Goal: Transaction & Acquisition: Purchase product/service

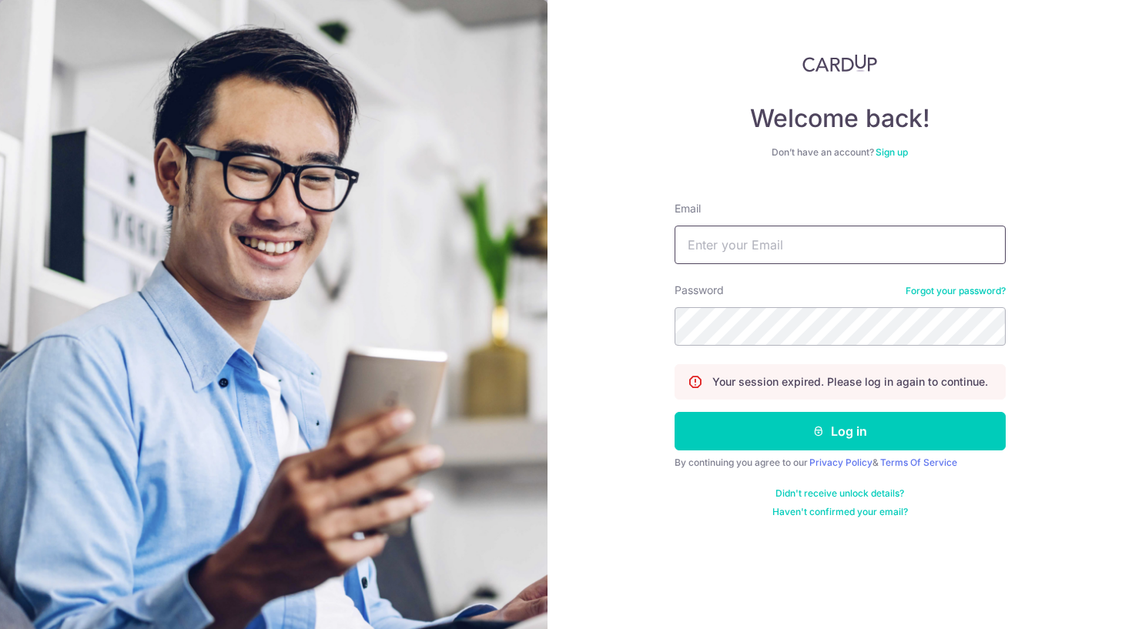
type input "ange.douant@gmail.com"
click at [839, 431] on button "Log in" at bounding box center [840, 431] width 331 height 38
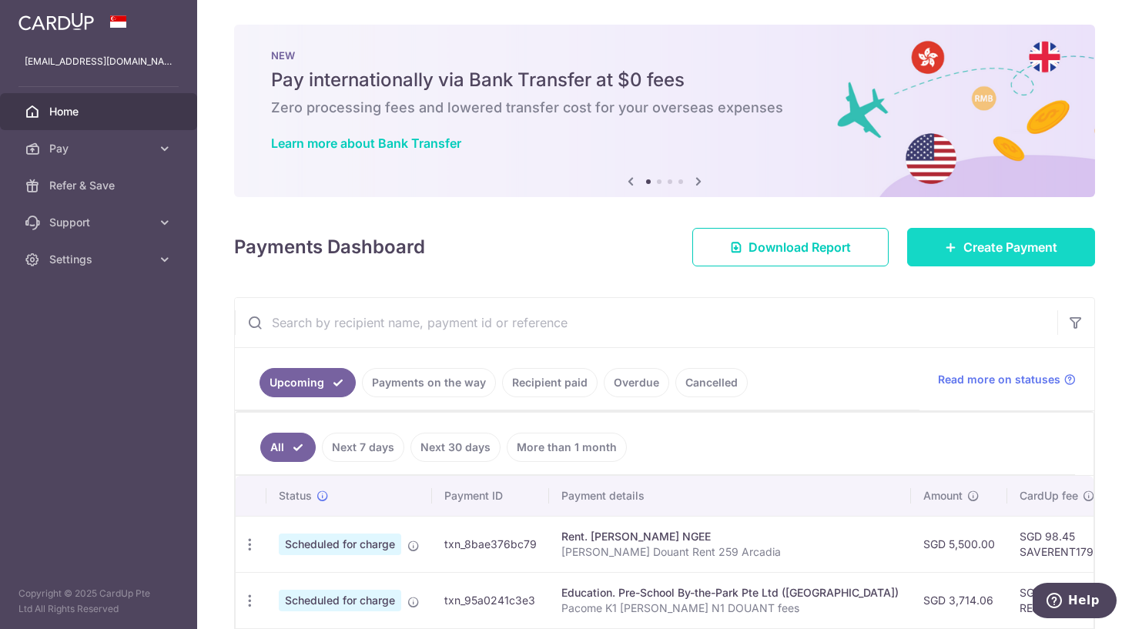
click at [963, 252] on span "Create Payment" at bounding box center [1010, 247] width 94 height 18
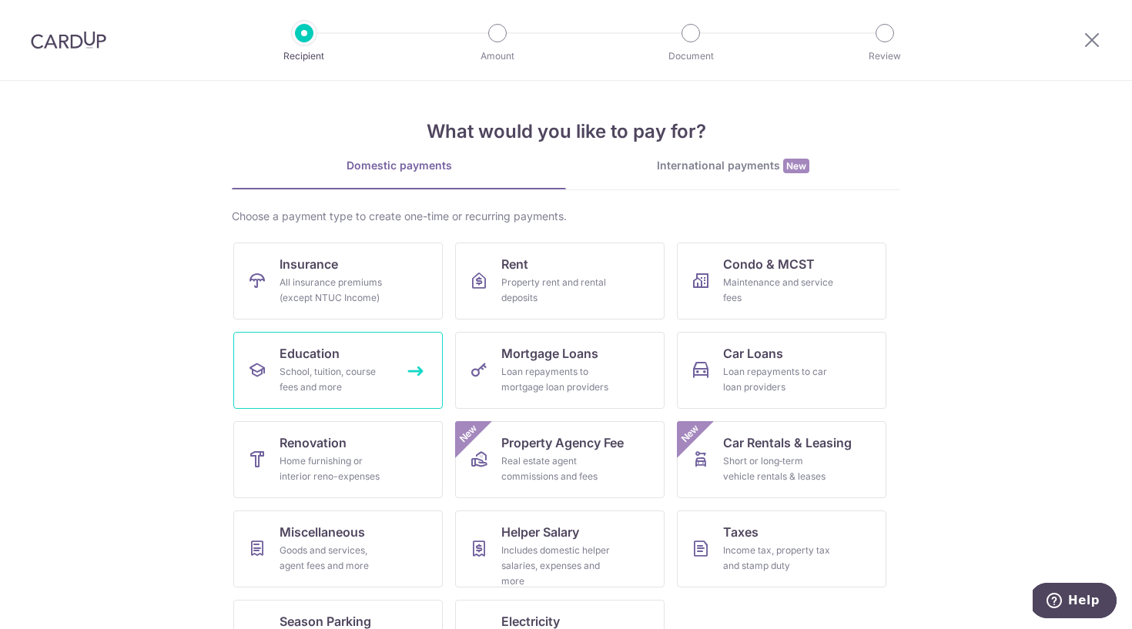
click at [309, 363] on link "Education School, tuition, course fees and more" at bounding box center [337, 370] width 209 height 77
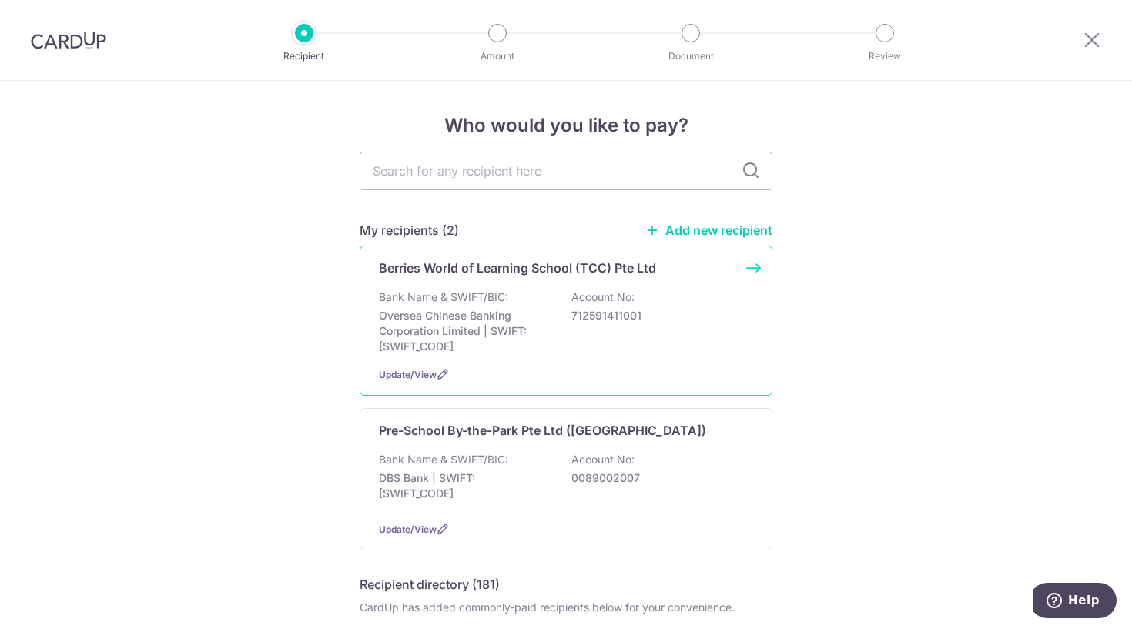
click at [422, 328] on p "Oversea Chinese Banking Corporation Limited | SWIFT: OCBCSGSGXXX" at bounding box center [465, 331] width 172 height 46
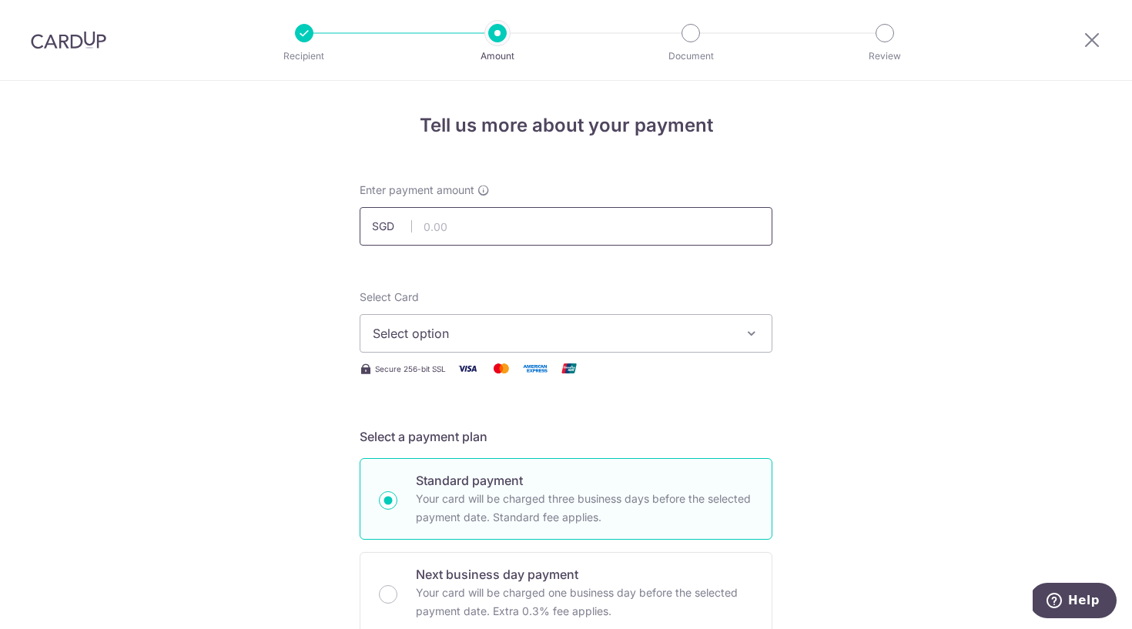
click at [436, 219] on input "text" at bounding box center [566, 226] width 413 height 38
type input "2,703.20"
click at [441, 330] on span "Select option" at bounding box center [552, 333] width 359 height 18
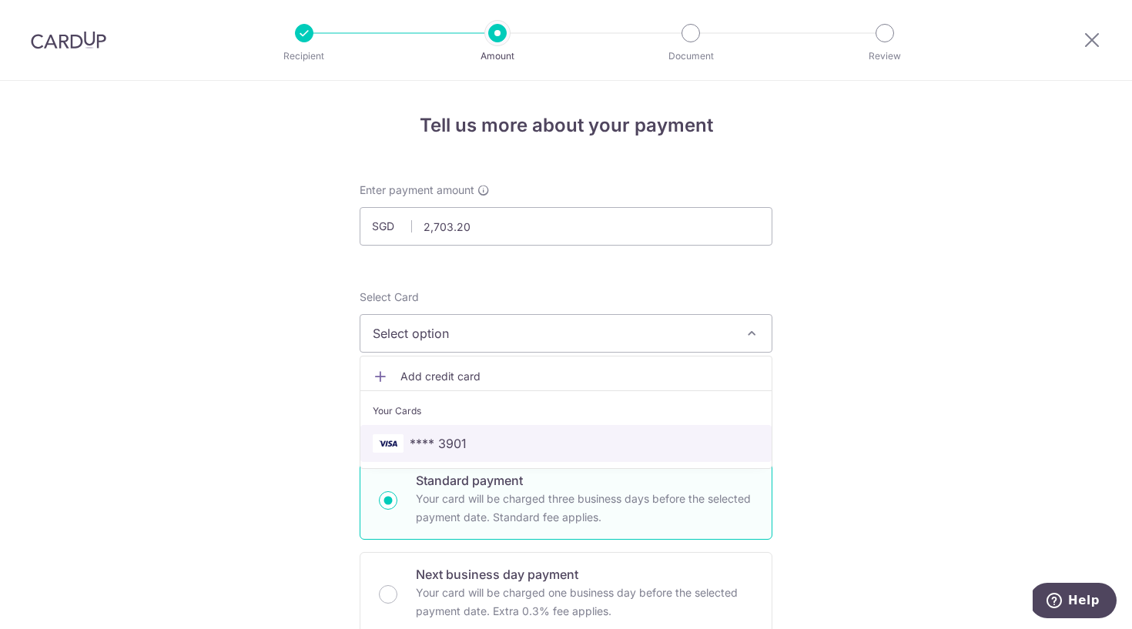
click at [438, 427] on link "**** 3901" at bounding box center [565, 443] width 411 height 37
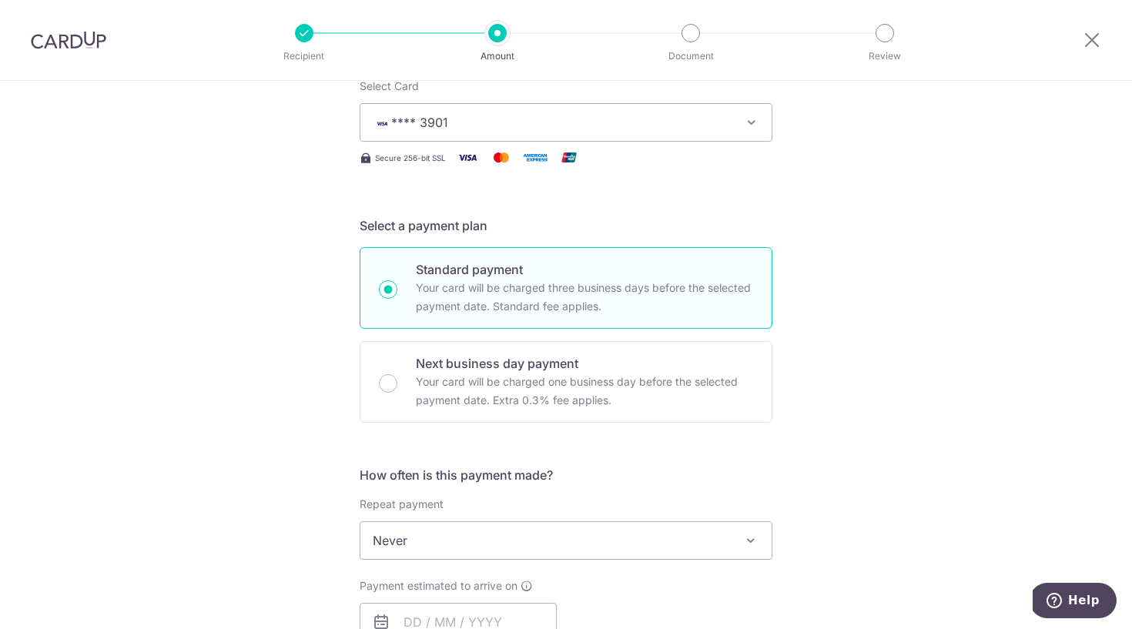
scroll to position [275, 0]
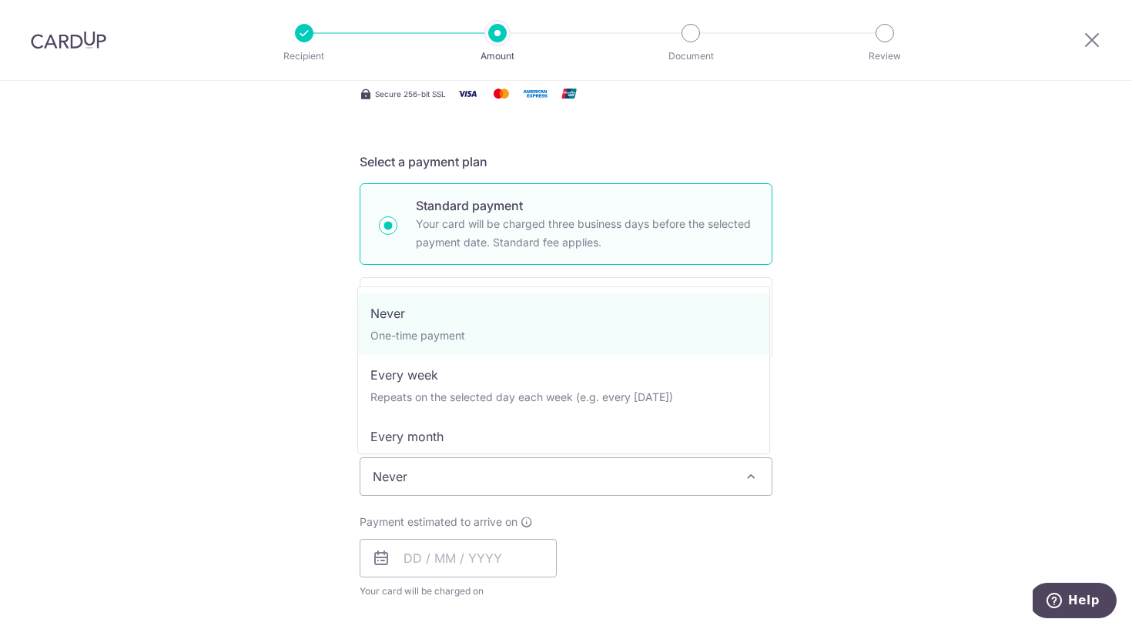
click at [420, 477] on span "Never" at bounding box center [565, 476] width 411 height 37
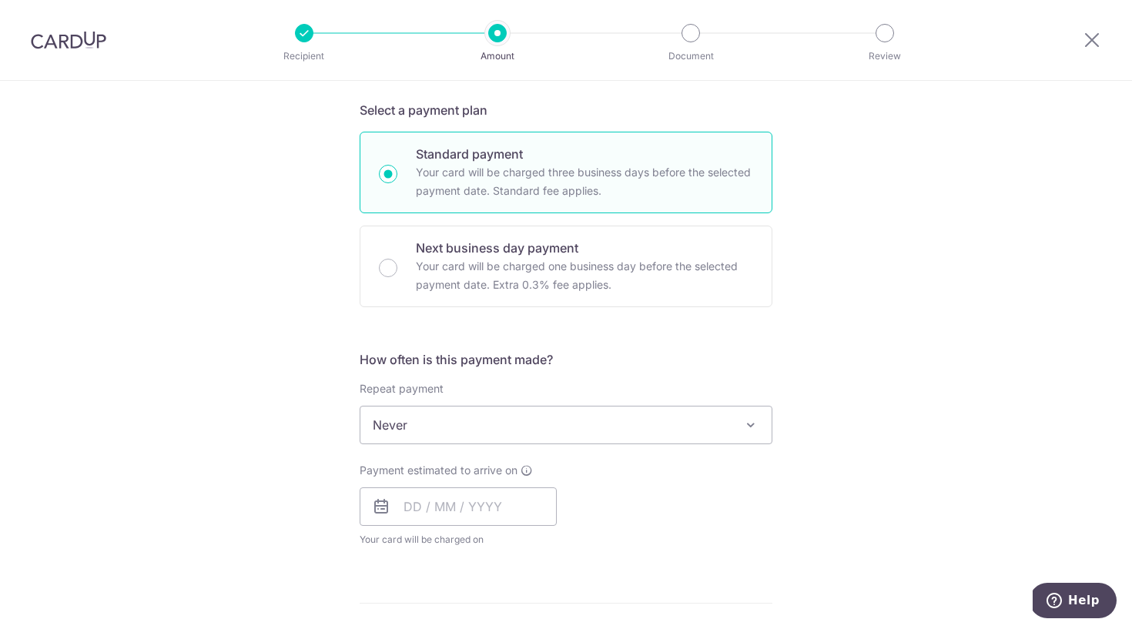
scroll to position [374, 0]
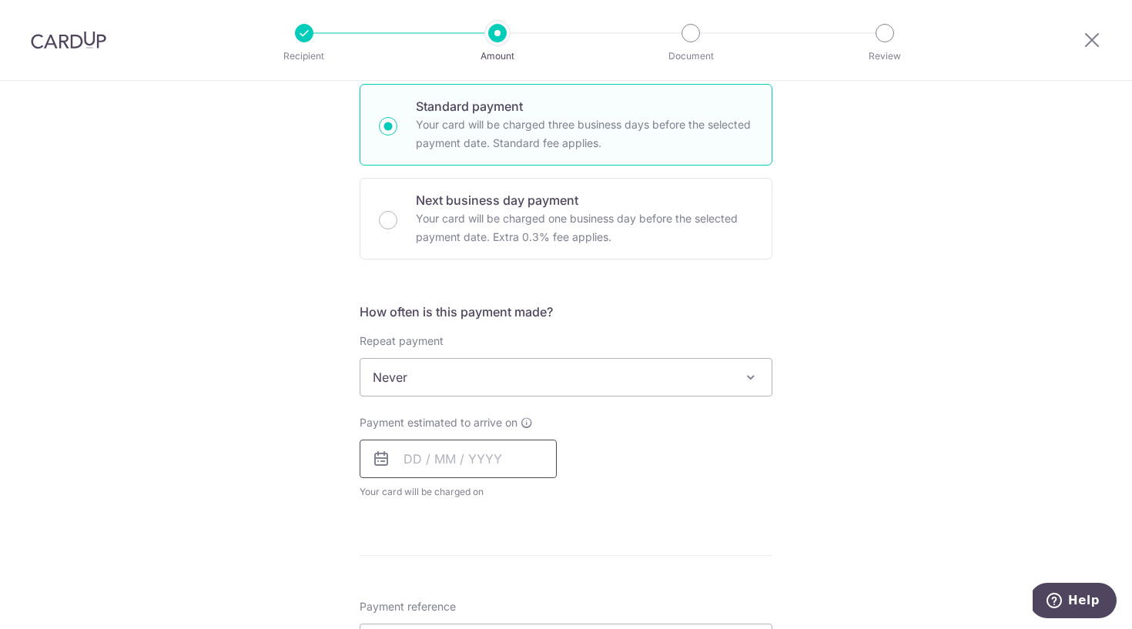
click at [414, 460] on input "text" at bounding box center [458, 459] width 197 height 38
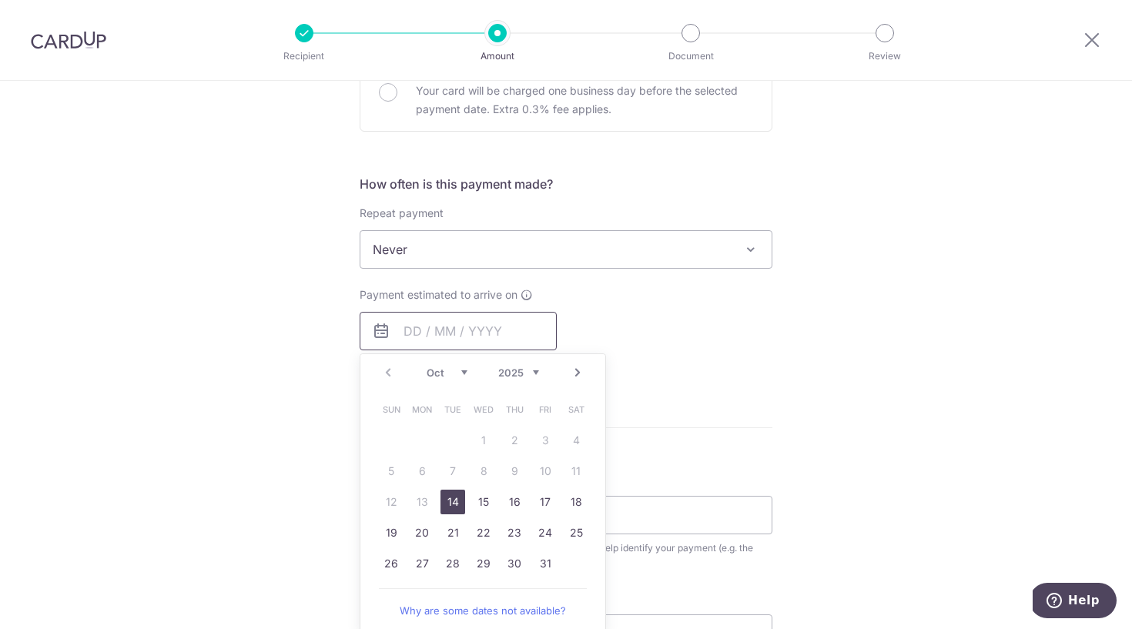
scroll to position [510, 0]
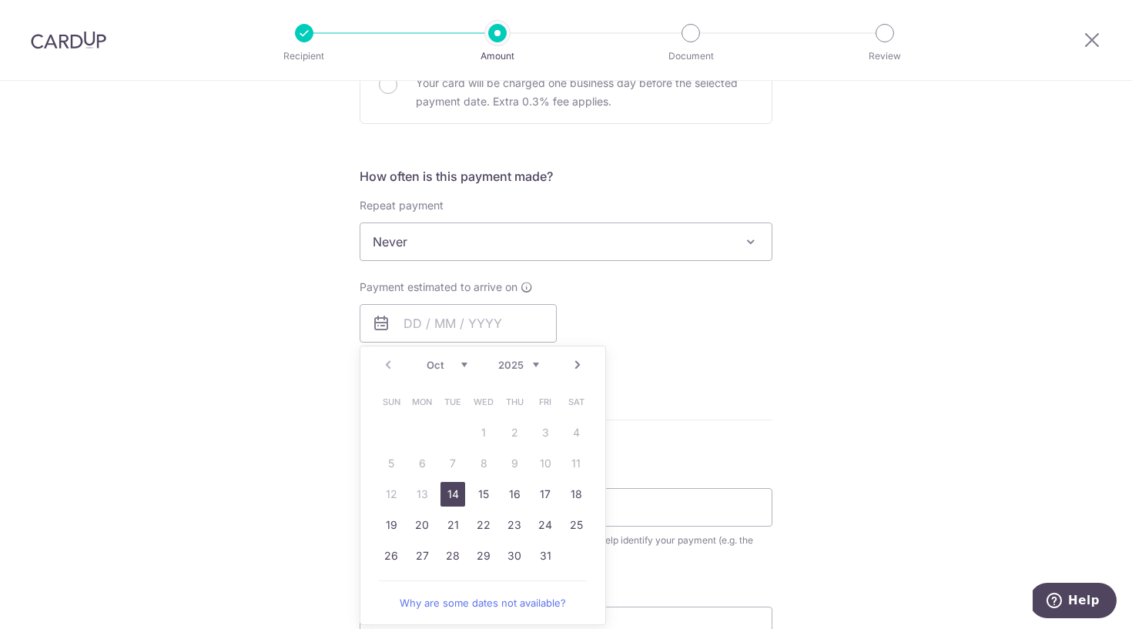
click at [450, 492] on link "14" at bounding box center [452, 494] width 25 height 25
type input "14/10/2025"
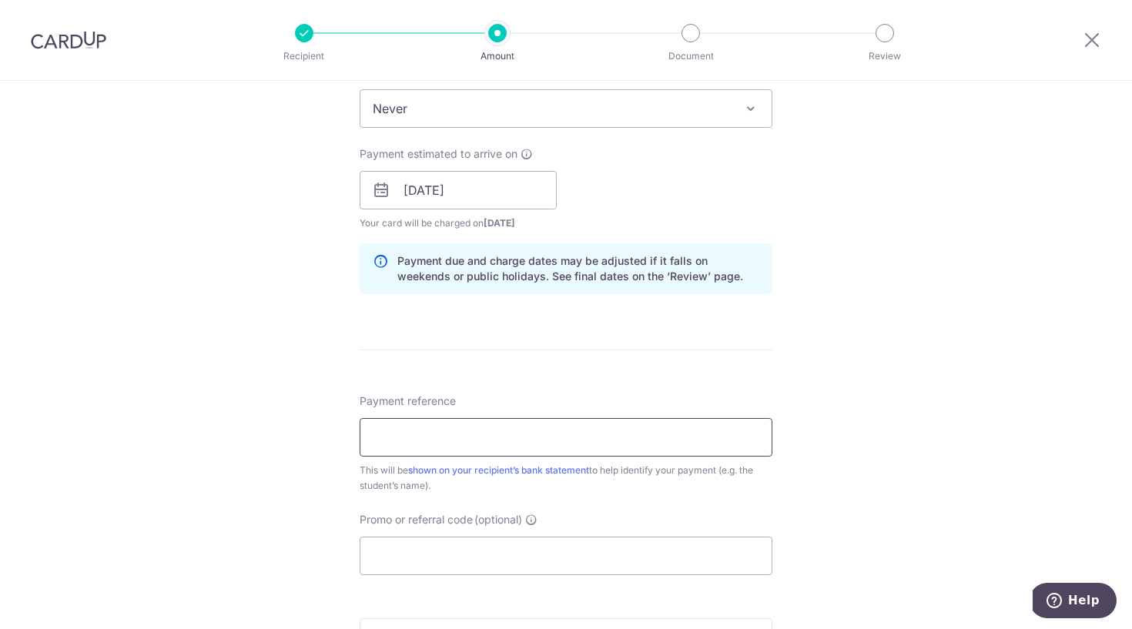
scroll to position [648, 0]
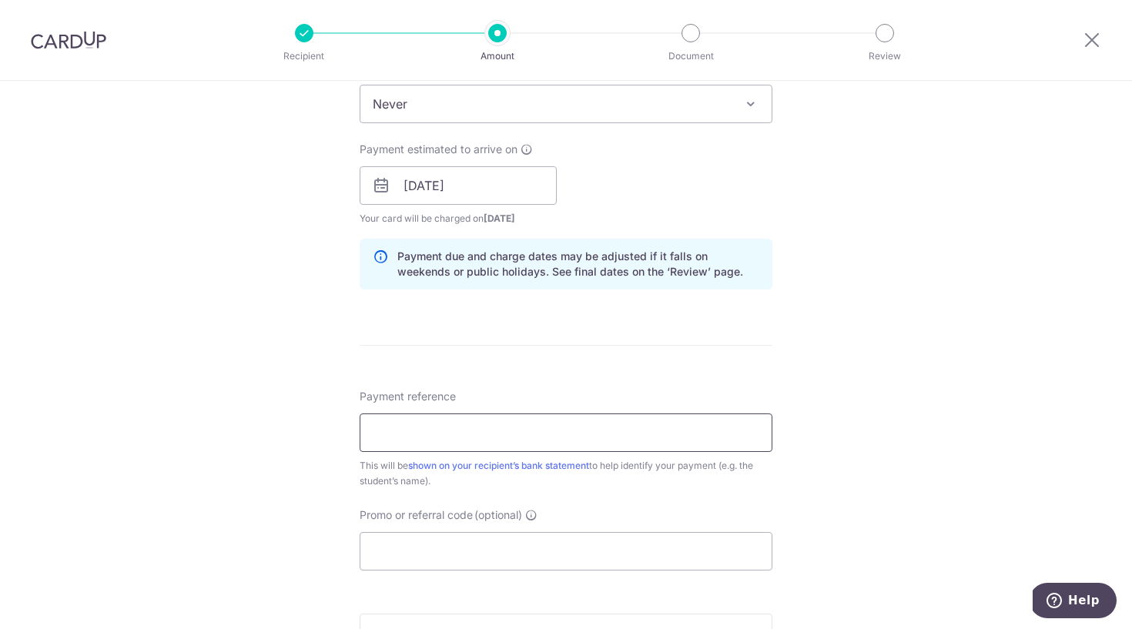
click at [430, 430] on input "Payment reference" at bounding box center [566, 432] width 413 height 38
paste input "DT-I25003332"
paste input "鄭晨伟 (Douant Sohan Guis"
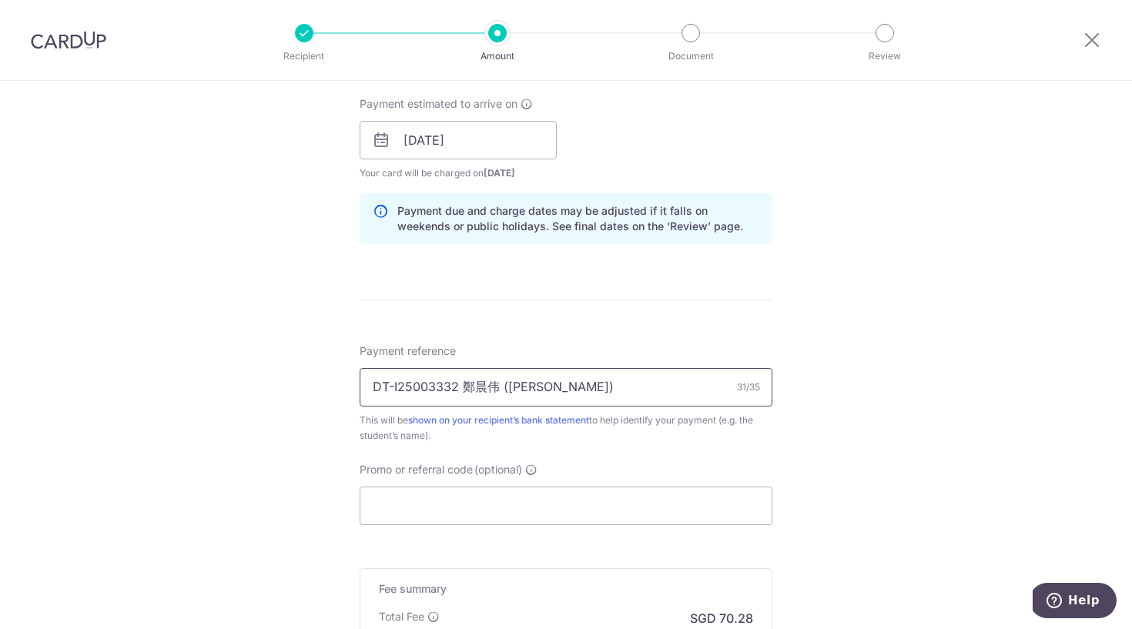
scroll to position [696, 0]
type input "DT-I25003332 鄭晨伟 (Douant Sohan)"
click at [501, 512] on input "Promo or referral code (optional)" at bounding box center [566, 503] width 413 height 38
paste input "REC185"
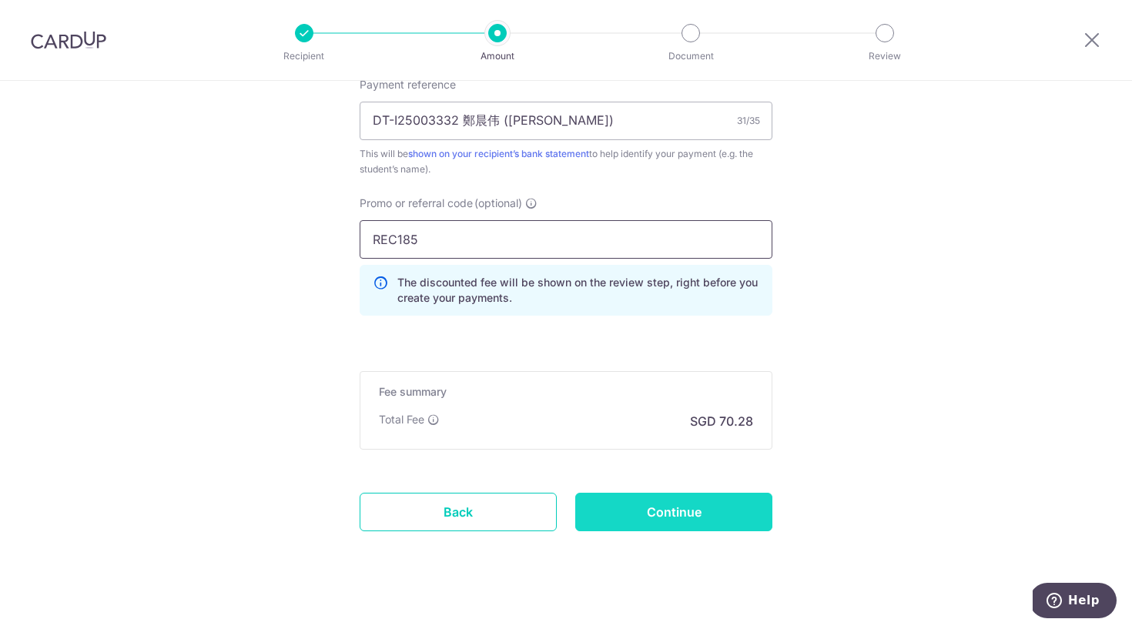
scroll to position [960, 0]
type input "REC185"
click at [698, 508] on input "Continue" at bounding box center [673, 511] width 197 height 38
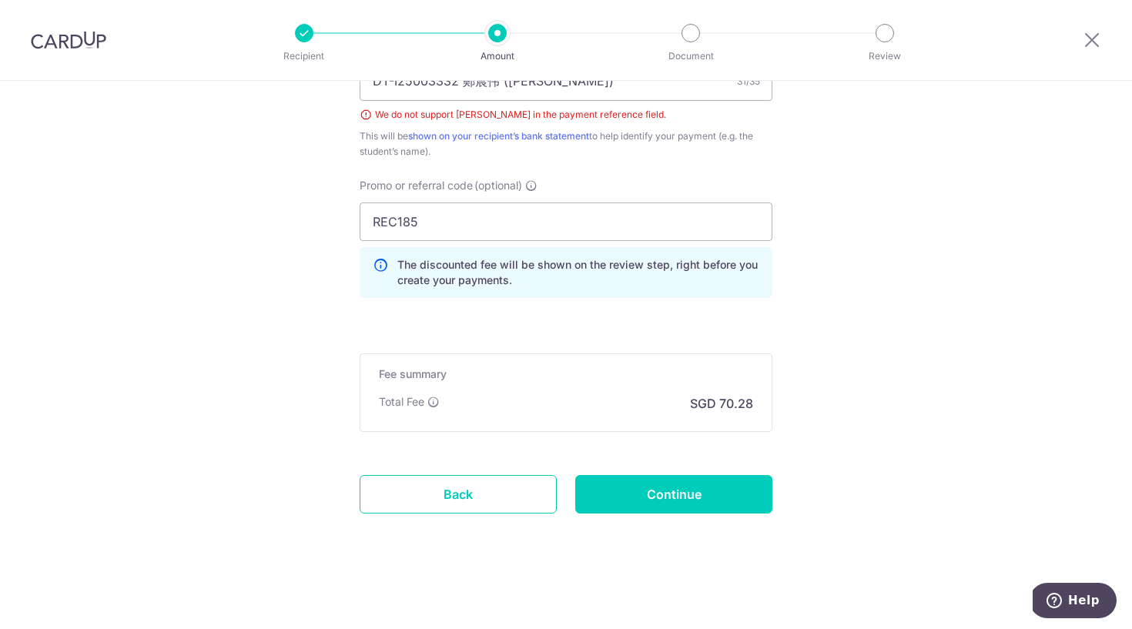
scroll to position [941, 0]
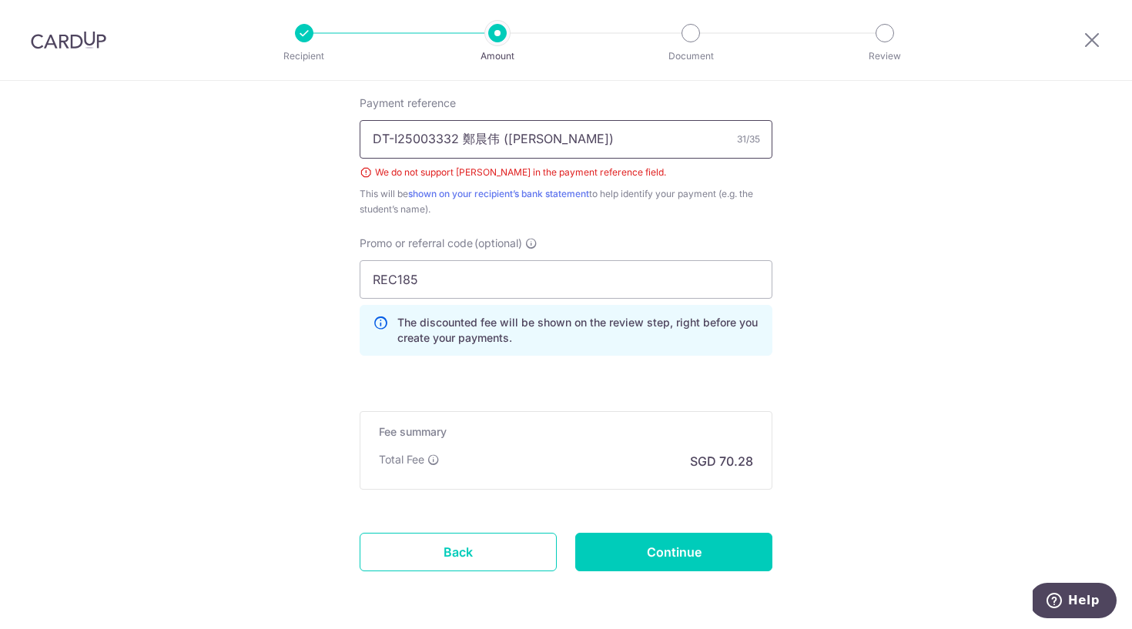
click at [500, 142] on input "DT-I25003332 鄭晨伟 (Douant Sohan)" at bounding box center [566, 139] width 413 height 38
click at [554, 139] on input "DT-I25003332 Douant Sohan)" at bounding box center [566, 139] width 413 height 38
paste input "Douant Sohan Guislain"
type input "DT-I25003332 Douant Sohan Guislain"
click at [634, 554] on input "Continue" at bounding box center [673, 552] width 197 height 38
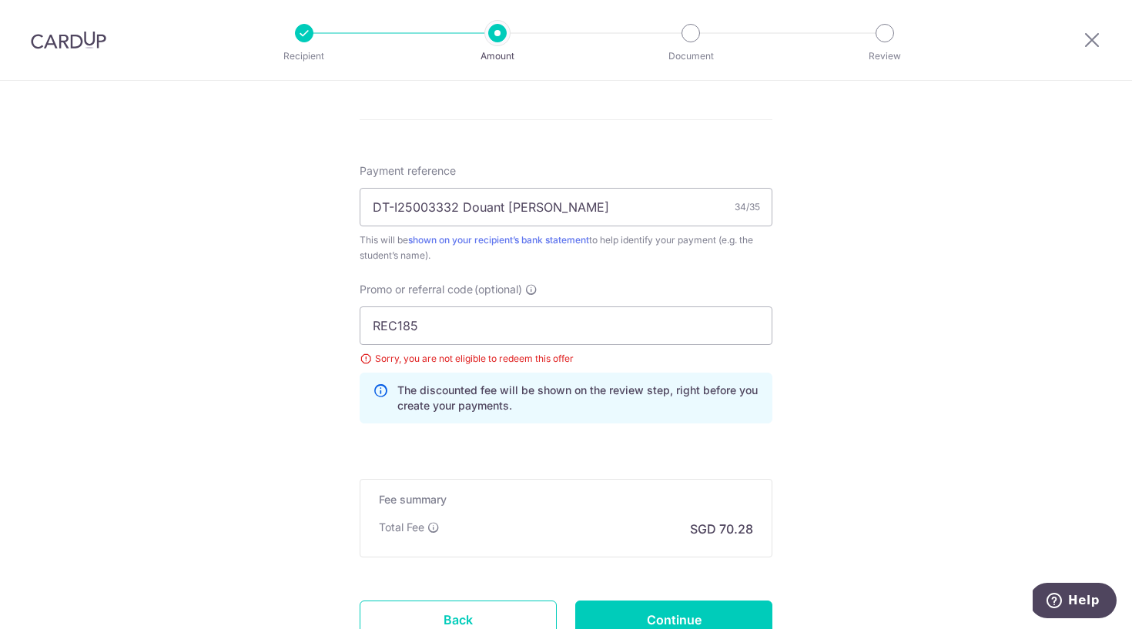
scroll to position [800, 0]
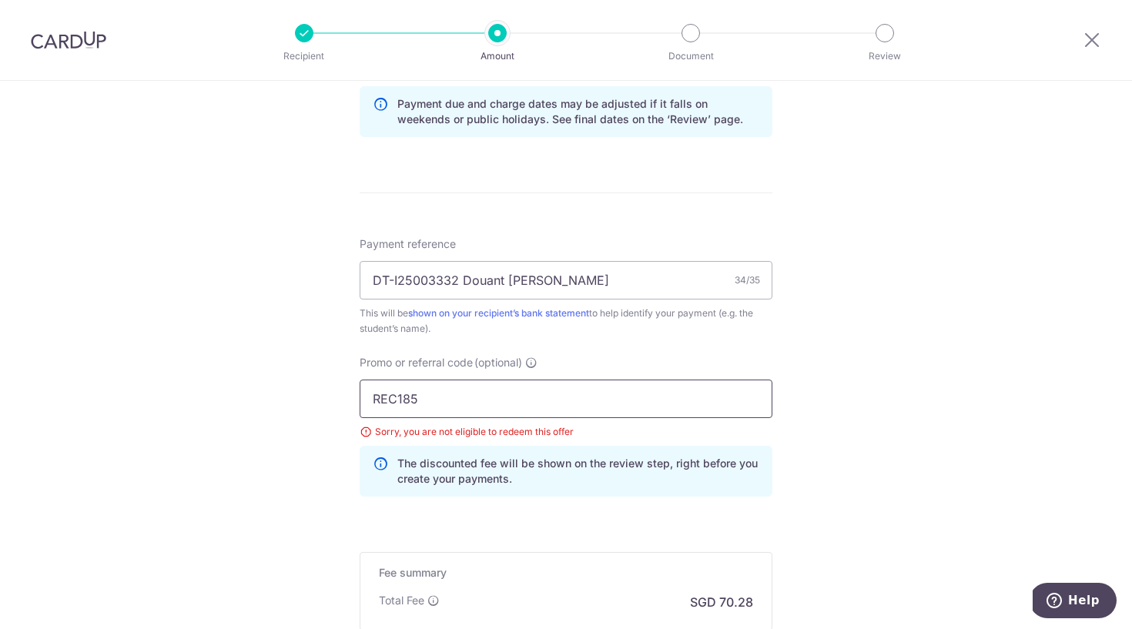
click at [442, 404] on input "REC185" at bounding box center [566, 399] width 413 height 38
click at [477, 399] on input "REC185" at bounding box center [566, 399] width 413 height 38
click button "Add Card" at bounding box center [0, 0] width 0 height 0
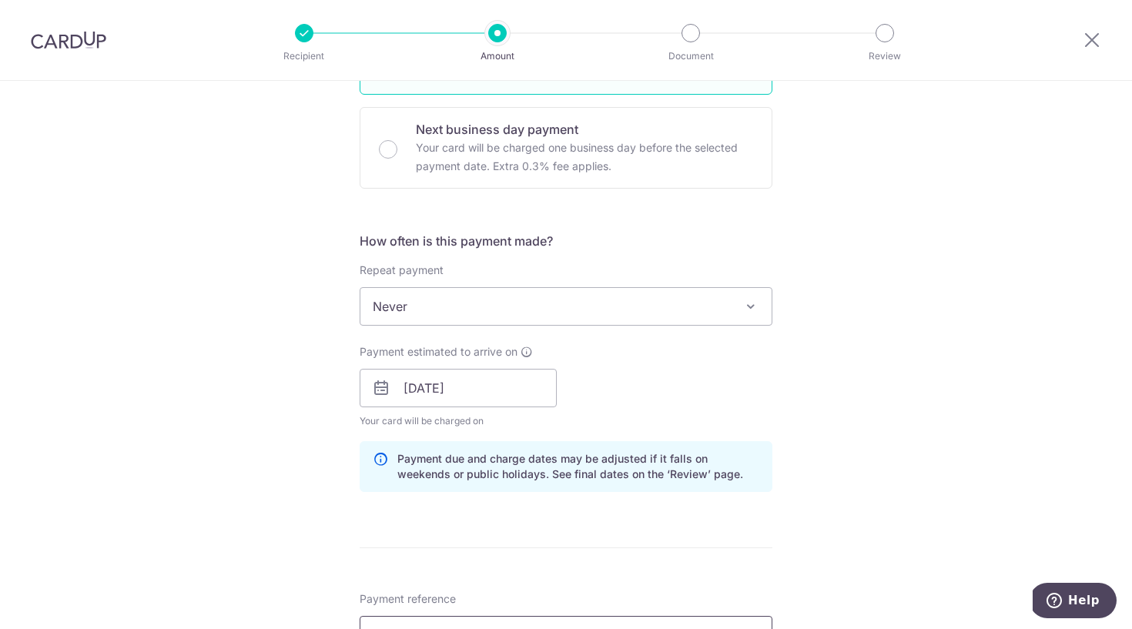
scroll to position [380, 0]
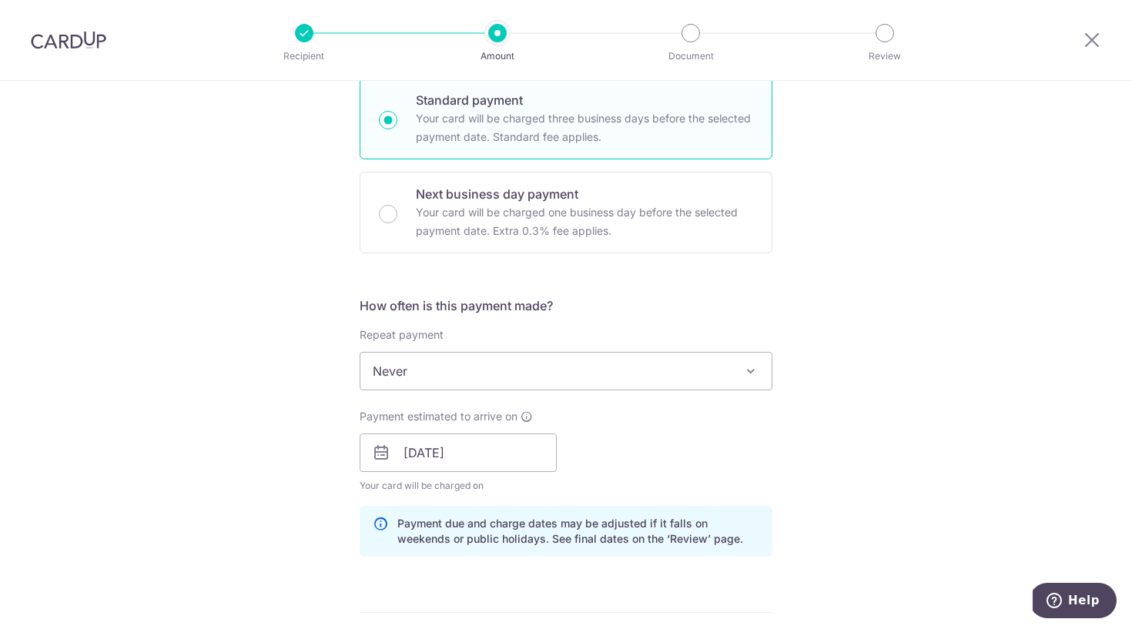
click at [472, 375] on span "Never" at bounding box center [565, 371] width 411 height 37
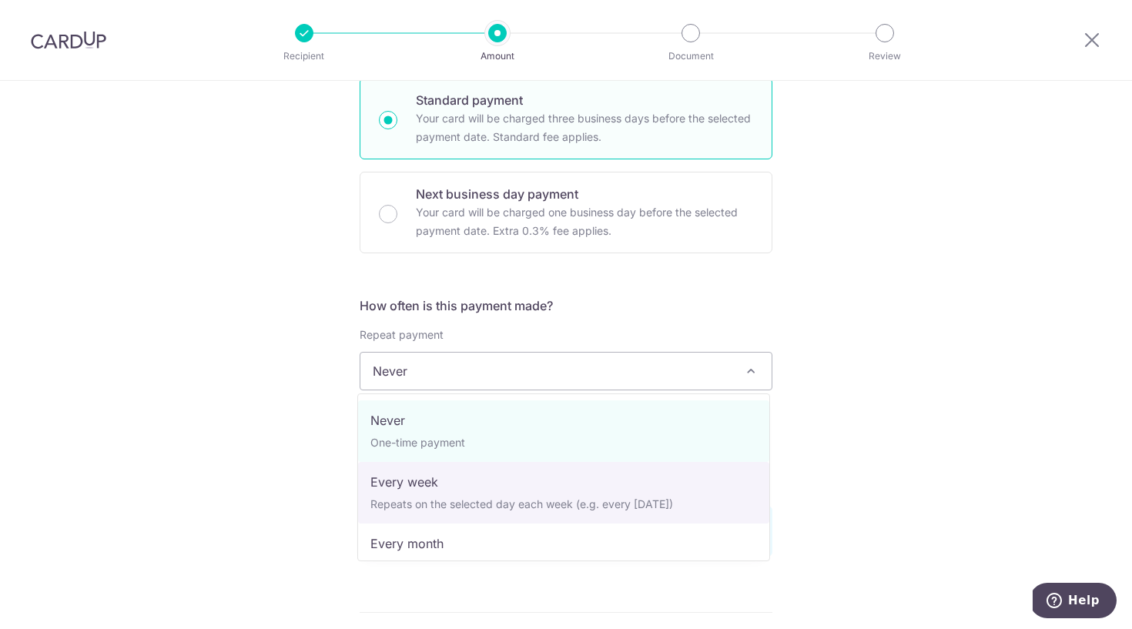
select select "2"
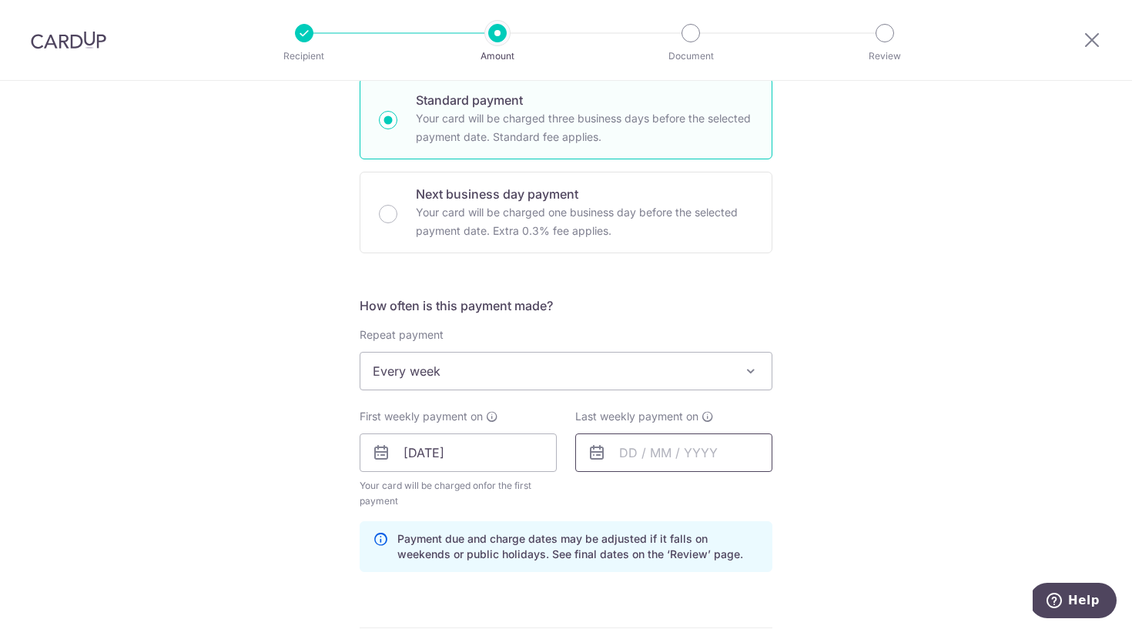
click at [634, 450] on input "text" at bounding box center [673, 453] width 197 height 38
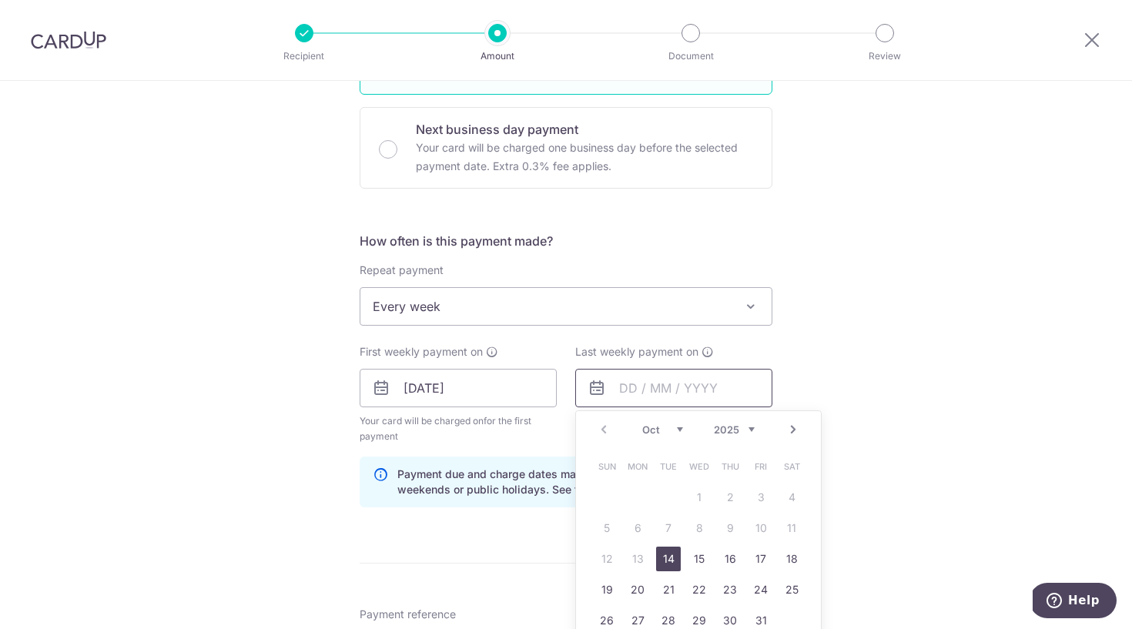
scroll to position [450, 0]
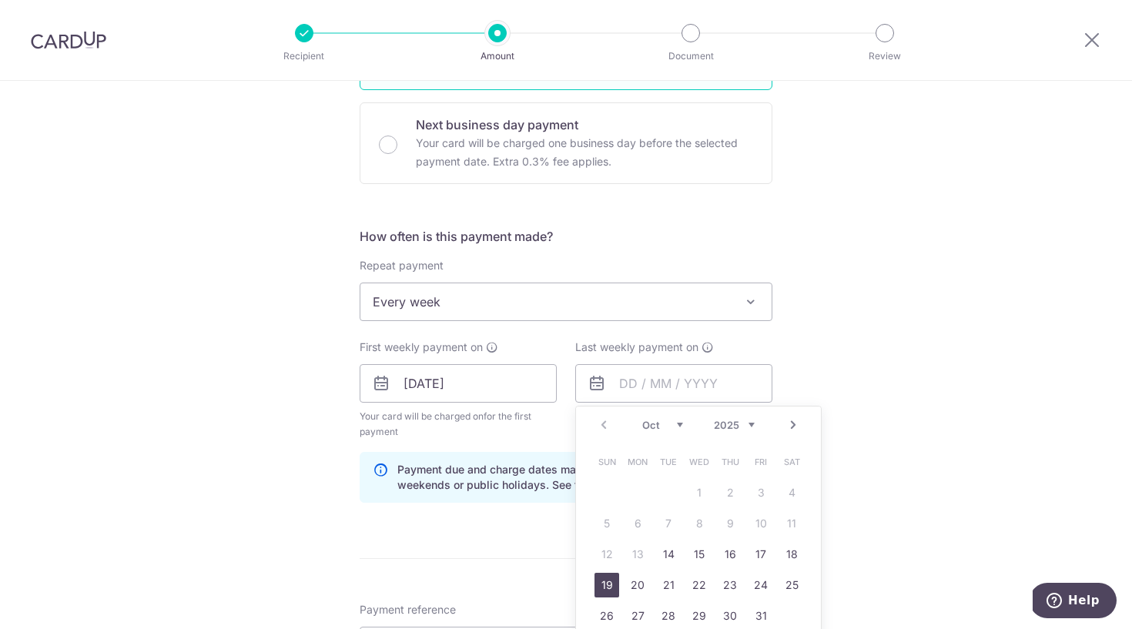
click at [601, 583] on link "19" at bounding box center [606, 585] width 25 height 25
type input "19/10/2025"
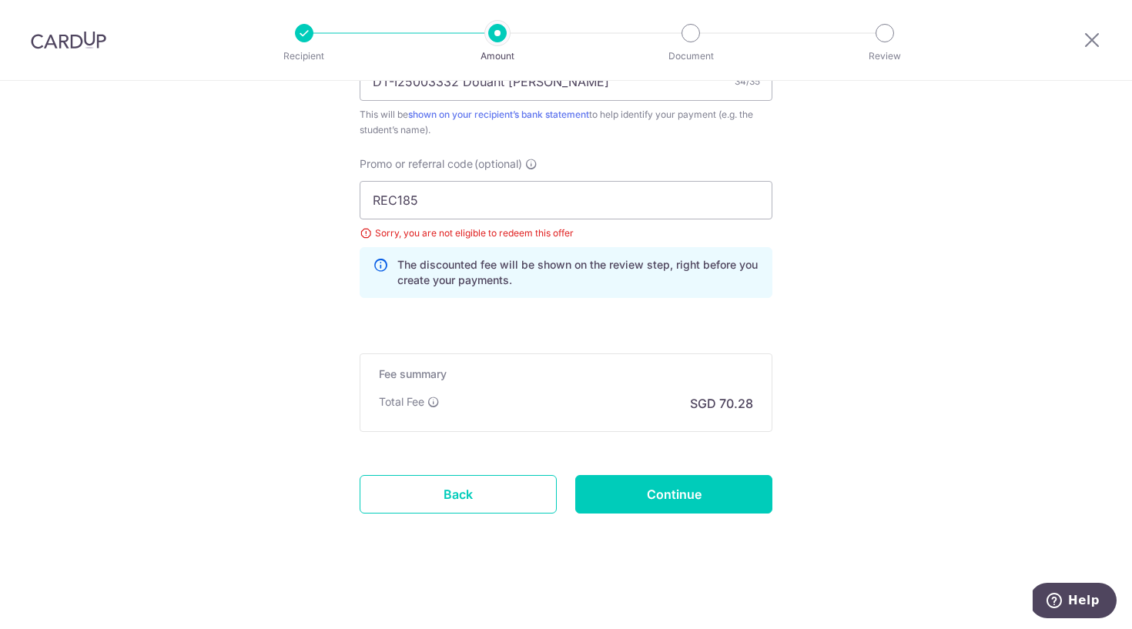
scroll to position [1014, 0]
click at [670, 495] on input "Continue" at bounding box center [673, 494] width 197 height 38
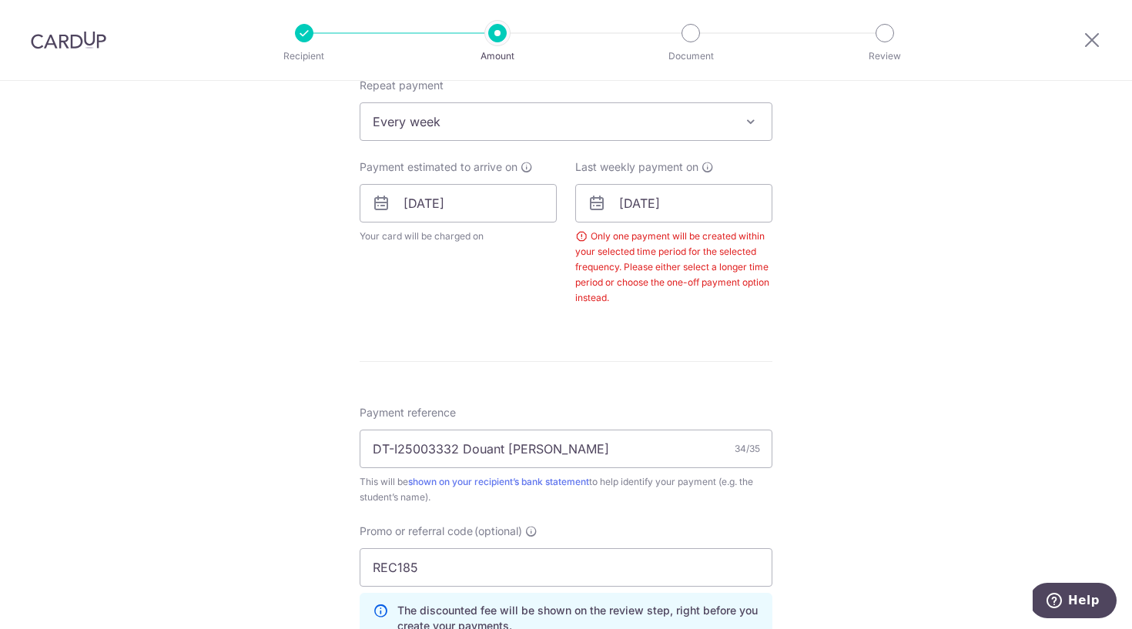
scroll to position [627, 0]
click at [651, 214] on input "[DATE]" at bounding box center [673, 206] width 197 height 38
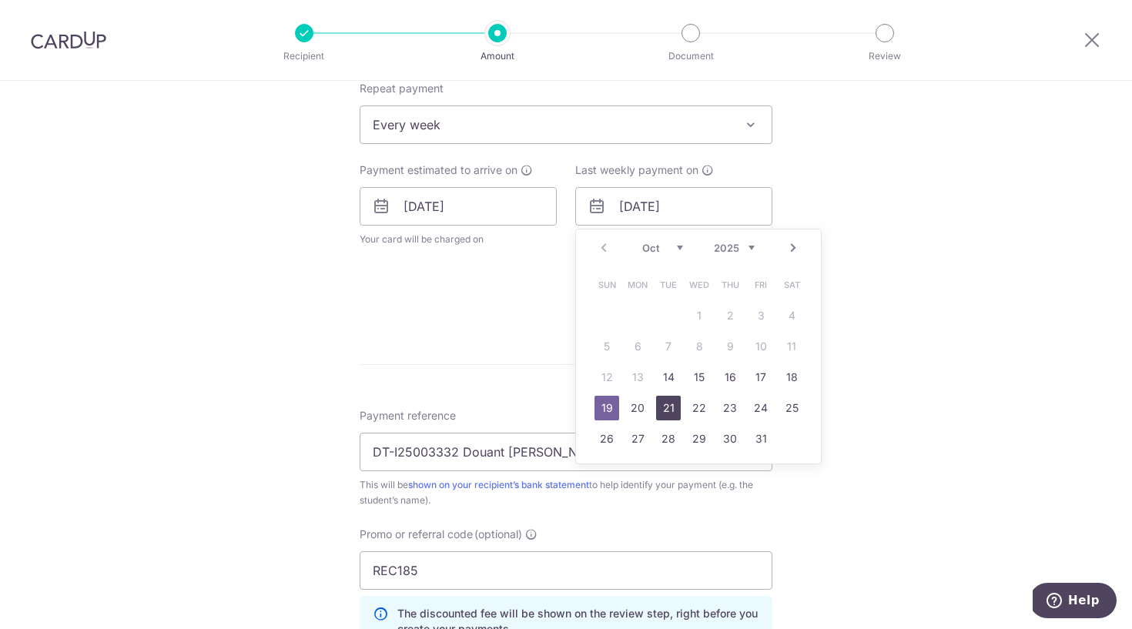
click at [667, 407] on link "21" at bounding box center [668, 408] width 25 height 25
type input "21/10/2025"
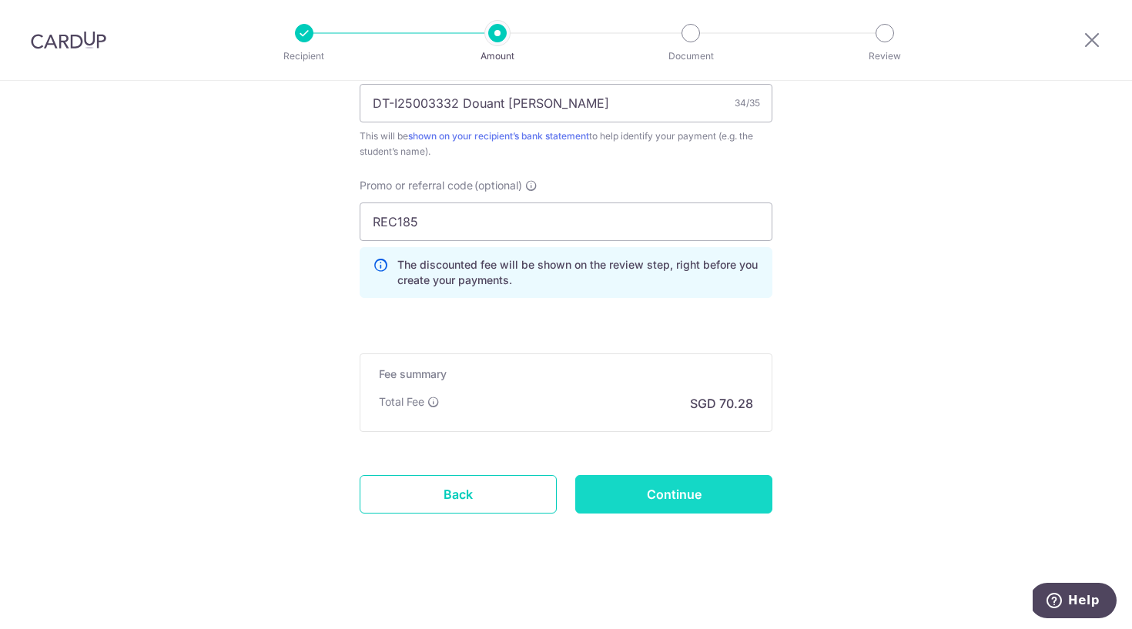
scroll to position [1039, 0]
click at [661, 503] on input "Continue" at bounding box center [673, 494] width 197 height 38
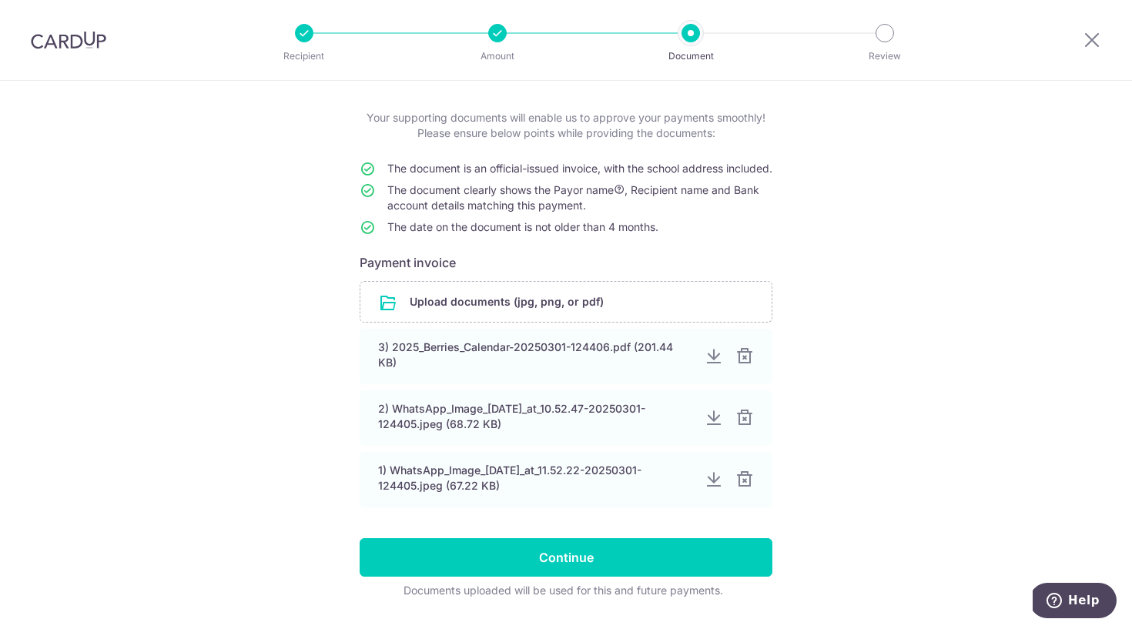
scroll to position [97, 0]
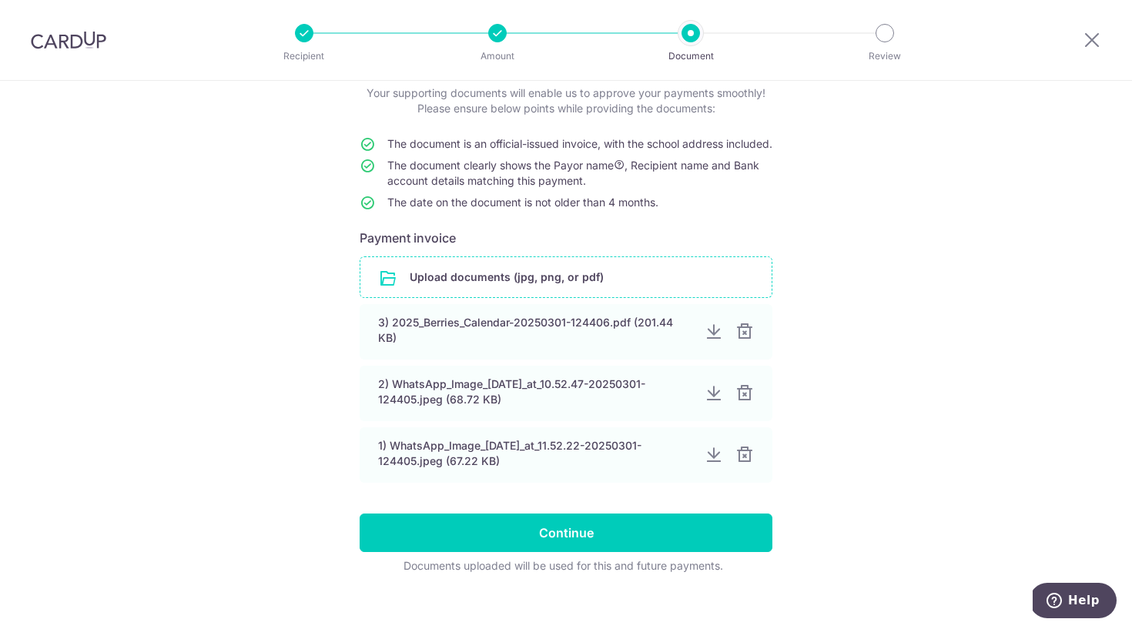
click at [431, 288] on input "file" at bounding box center [565, 277] width 411 height 40
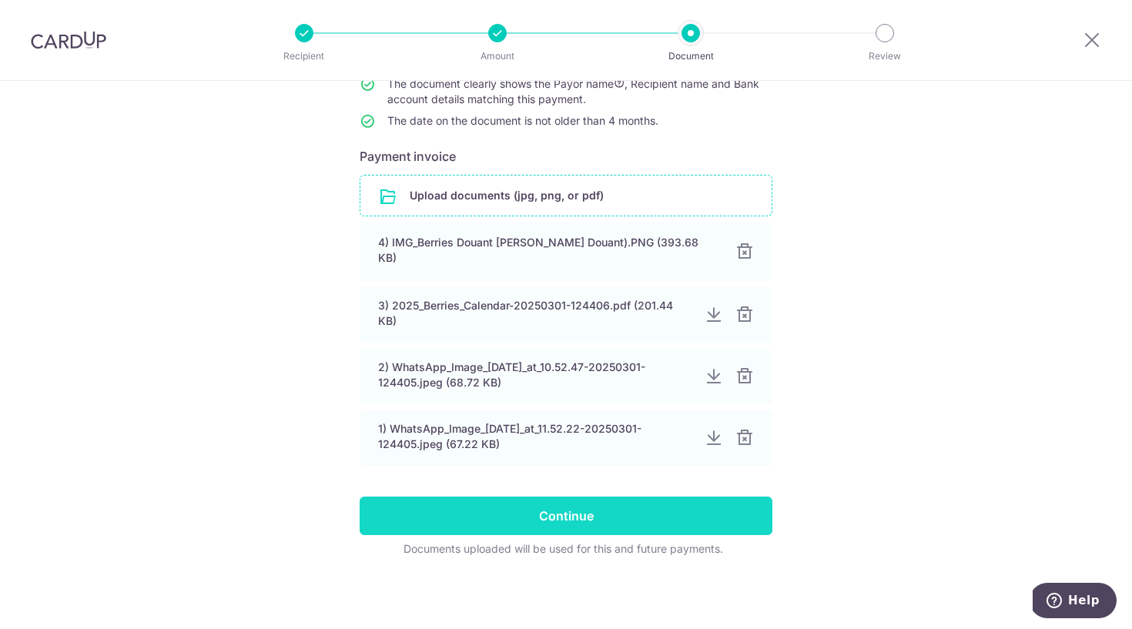
scroll to position [186, 0]
click at [547, 519] on input "Continue" at bounding box center [566, 516] width 413 height 38
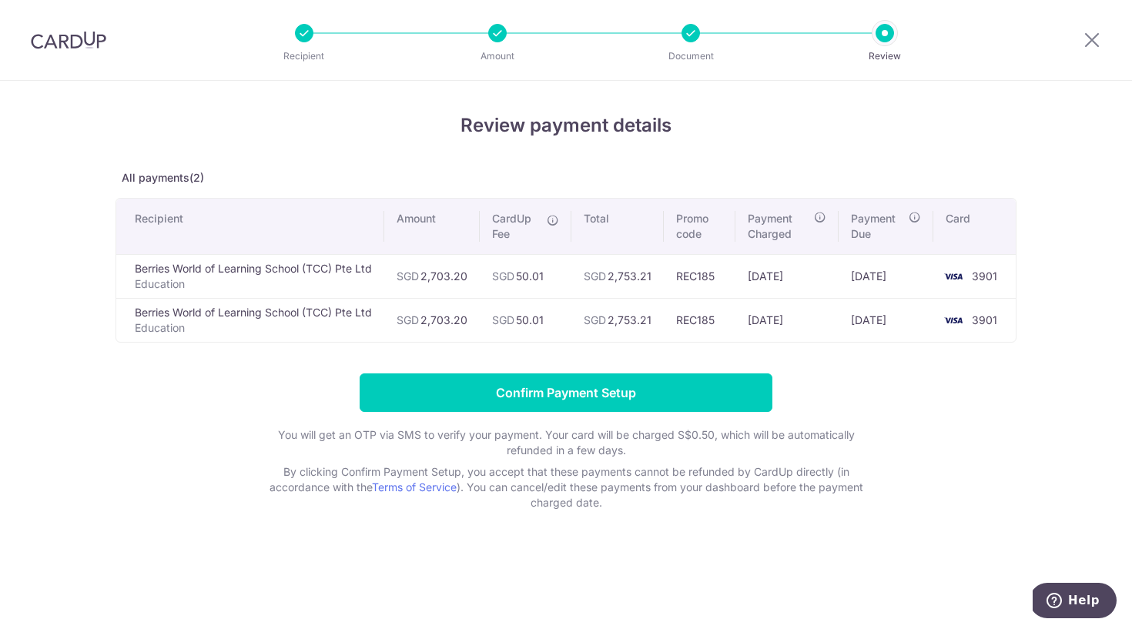
drag, startPoint x: 524, startPoint y: 279, endPoint x: 559, endPoint y: 279, distance: 35.4
click at [559, 279] on td "SGD 50.01" at bounding box center [526, 276] width 92 height 44
copy td "50.01"
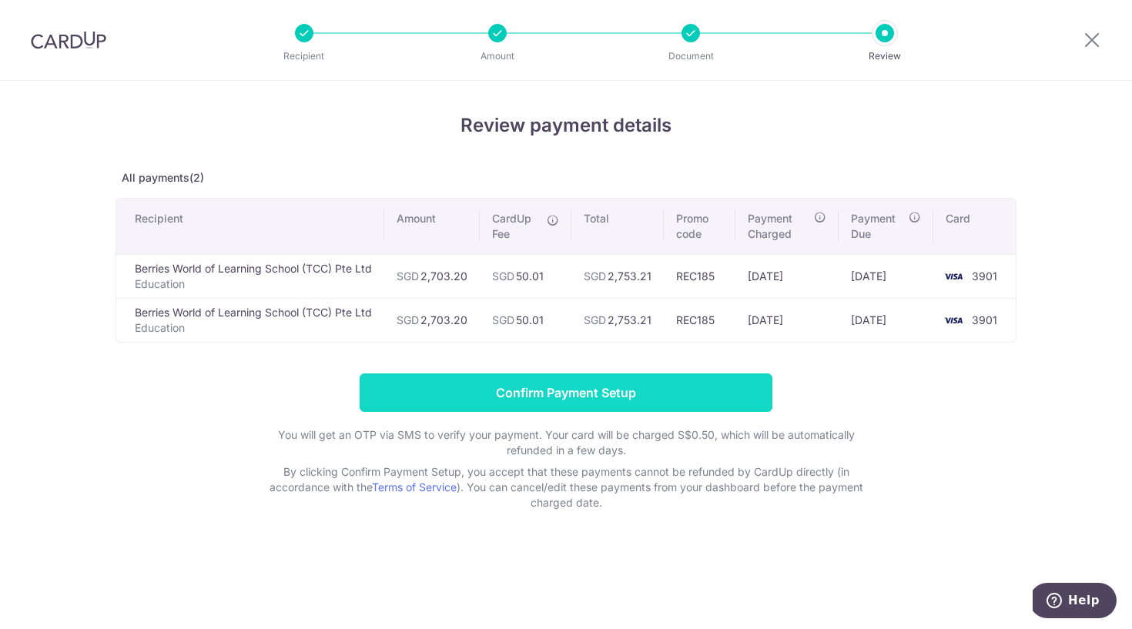
click at [547, 392] on input "Confirm Payment Setup" at bounding box center [566, 392] width 413 height 38
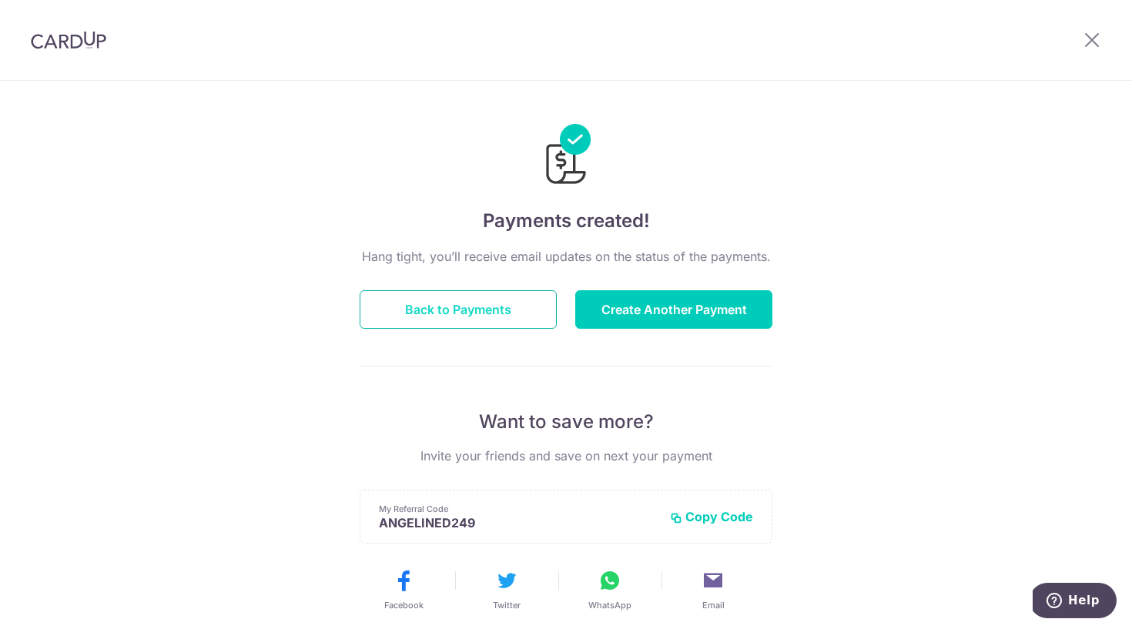
click at [466, 308] on button "Back to Payments" at bounding box center [458, 309] width 197 height 38
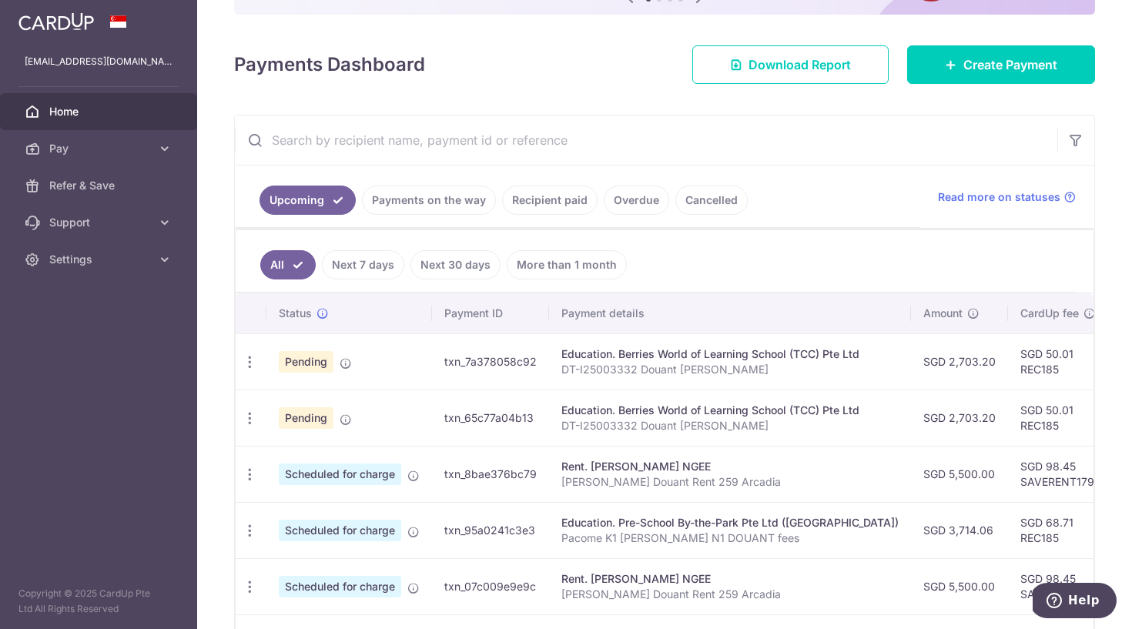
scroll to position [205, 0]
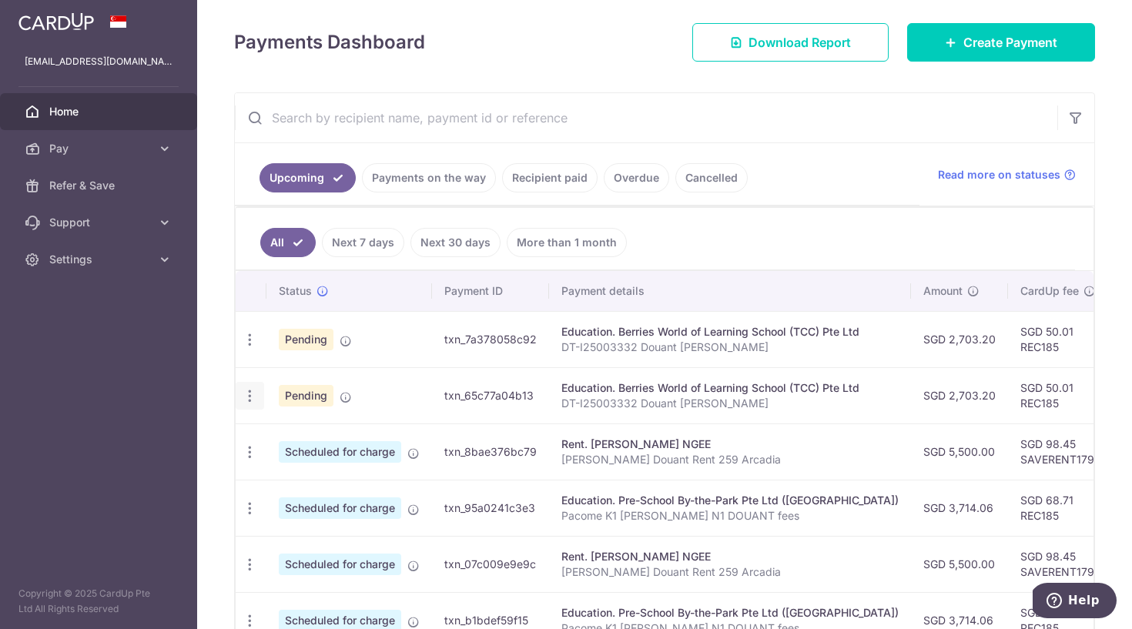
click at [246, 400] on icon "button" at bounding box center [250, 396] width 16 height 16
click at [286, 435] on span "Update payment" at bounding box center [332, 438] width 105 height 18
radio input "true"
type input "2,703.20"
type input "[DATE]"
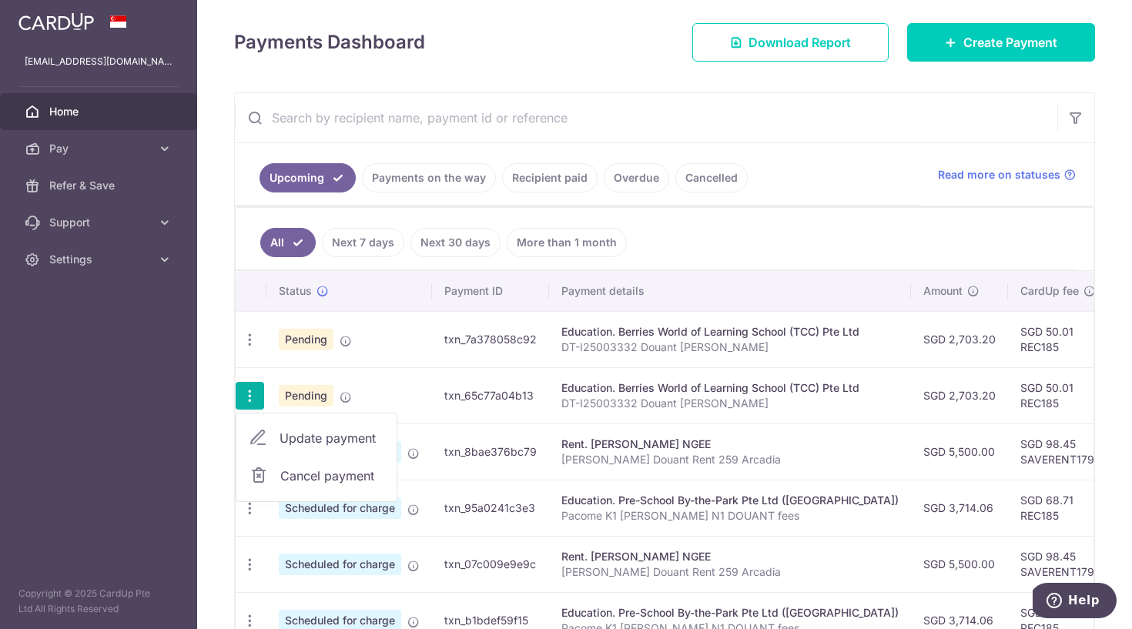
type input "DT-I25003332 Douant [PERSON_NAME]"
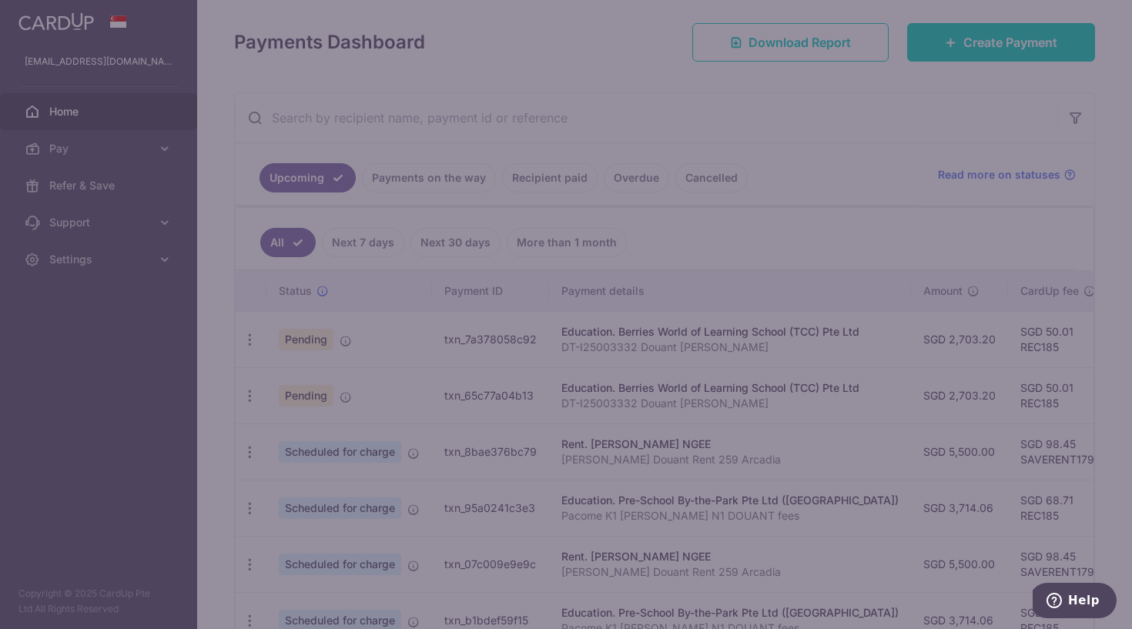
type input "REC185"
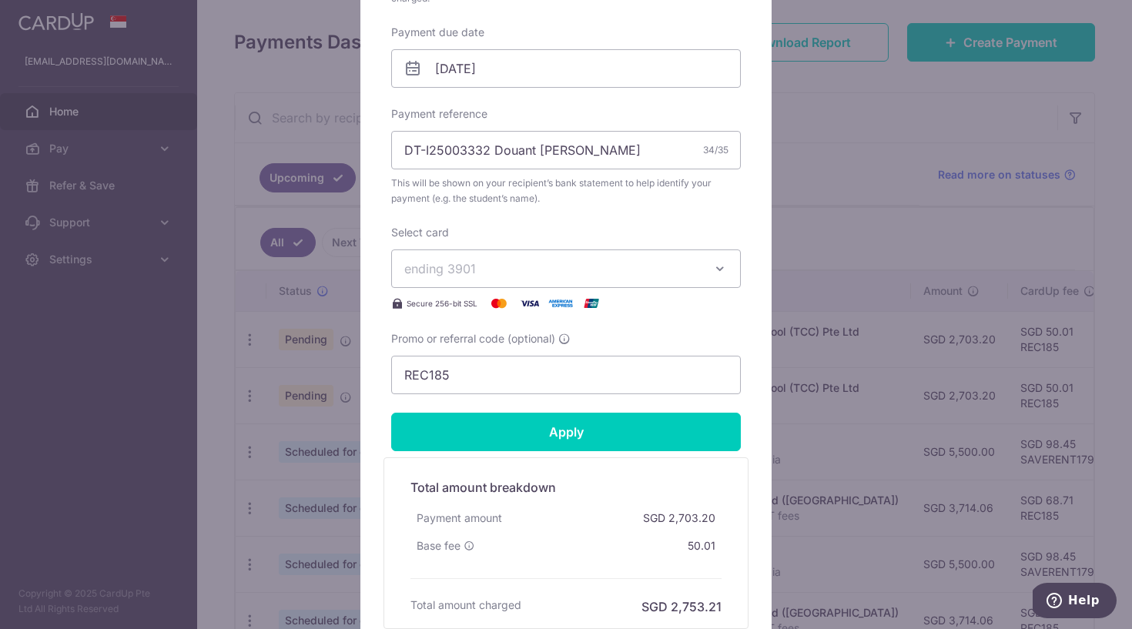
scroll to position [478, 0]
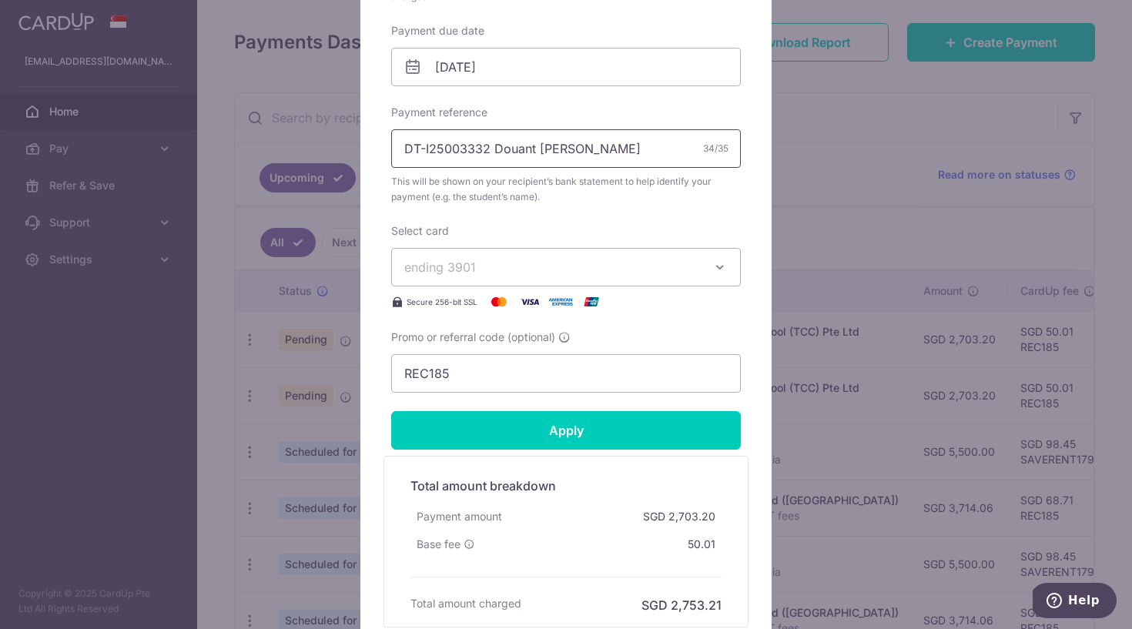
drag, startPoint x: 488, startPoint y: 146, endPoint x: 383, endPoint y: 146, distance: 105.5
click at [384, 146] on div "Edit payment By clicking apply, you will make changes to all payments to Berrie…" at bounding box center [565, 145] width 411 height 1025
paste input "DT-I25003333"
drag, startPoint x: 629, startPoint y: 152, endPoint x: 537, endPoint y: 148, distance: 91.7
click at [537, 148] on input "DT-I25003333 Douant Sohan Guislain" at bounding box center [566, 148] width 350 height 38
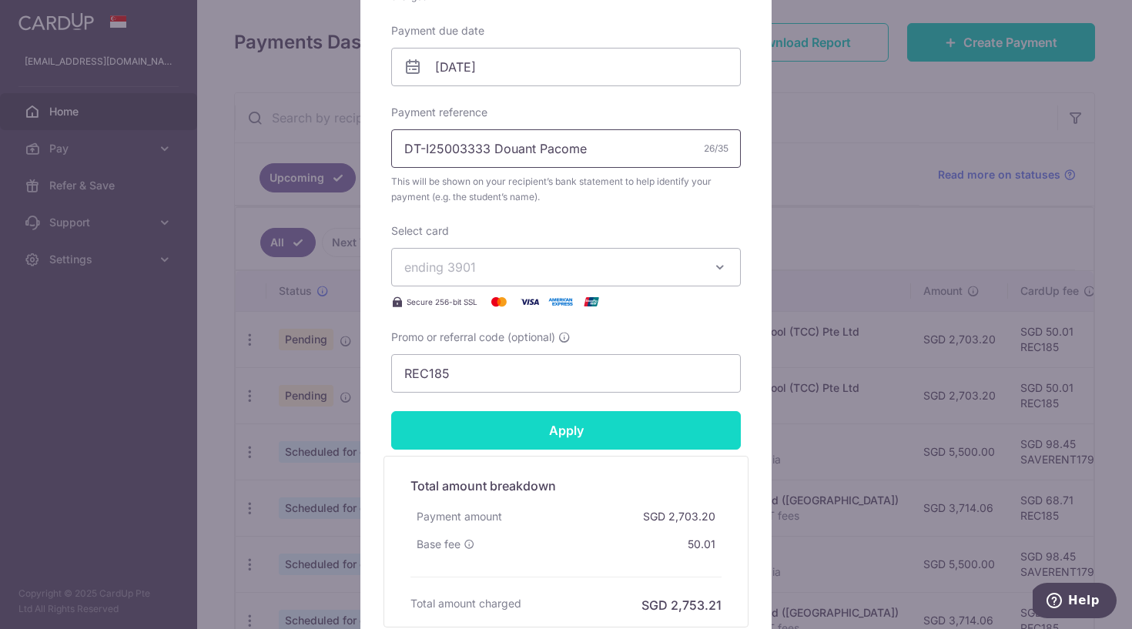
type input "DT-I25003333 Douant Pacome"
click at [549, 434] on input "Apply" at bounding box center [566, 430] width 350 height 38
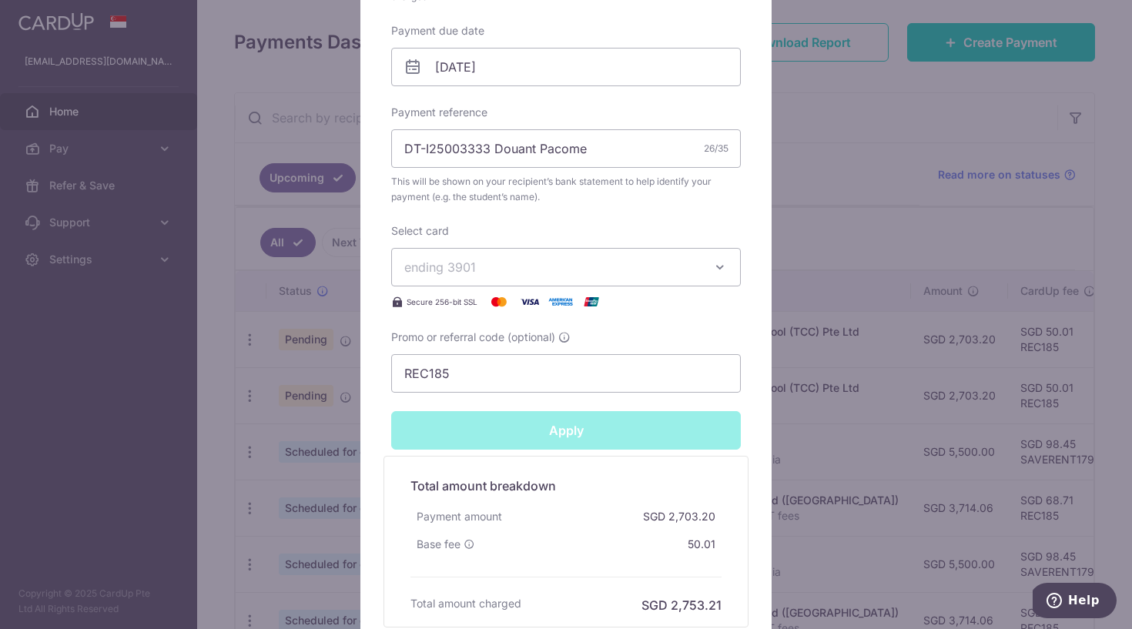
type input "Successfully Applied"
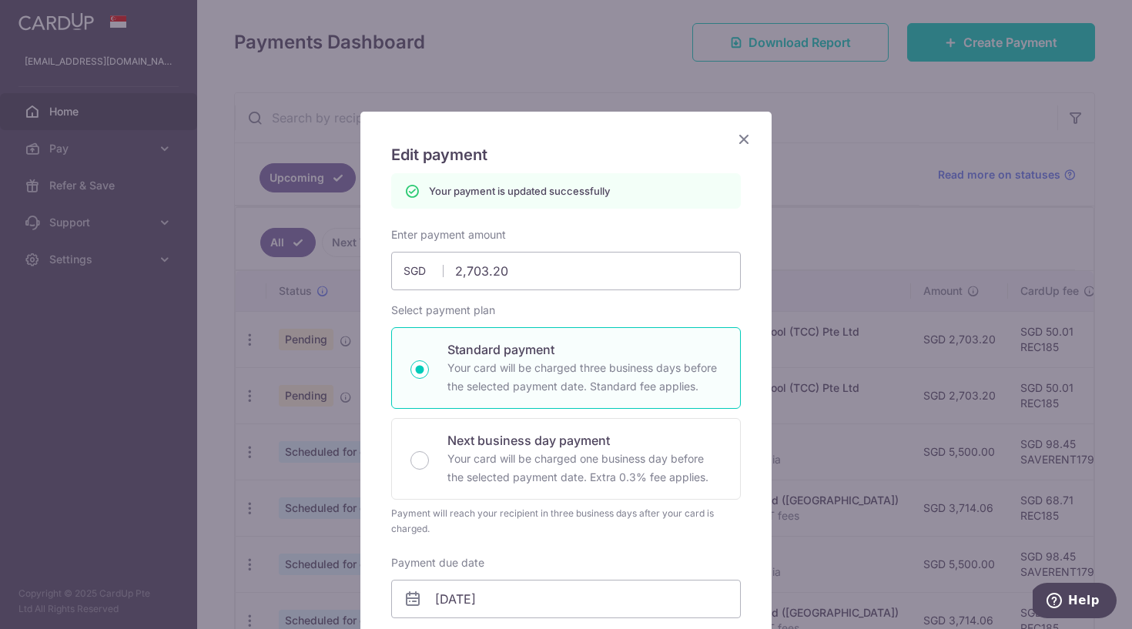
scroll to position [0, 0]
click at [742, 138] on icon "Close" at bounding box center [744, 138] width 18 height 19
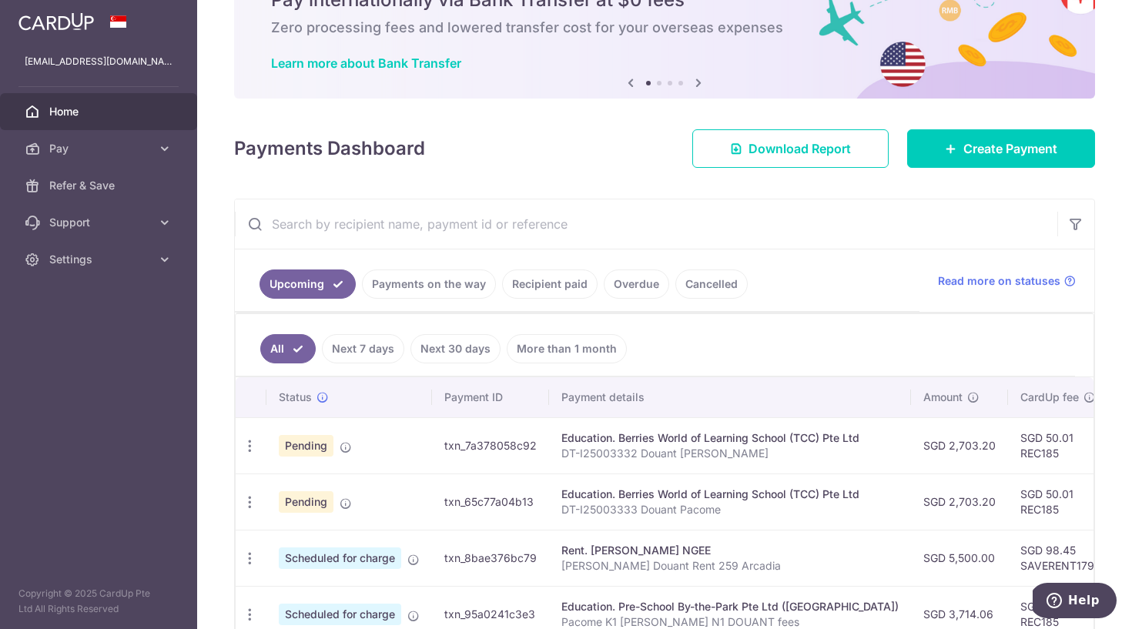
scroll to position [112, 0]
